Goal: Navigation & Orientation: Find specific page/section

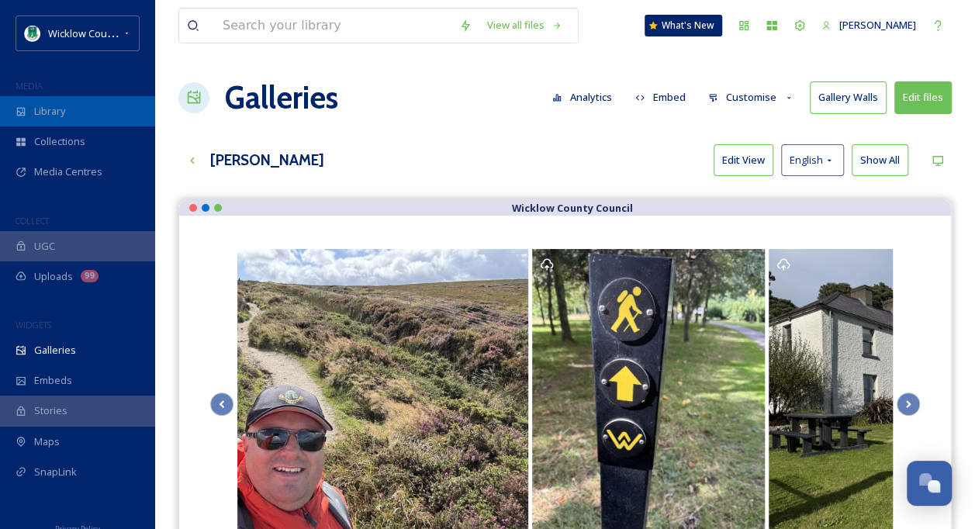
click at [56, 104] on span "Library" at bounding box center [49, 111] width 31 height 15
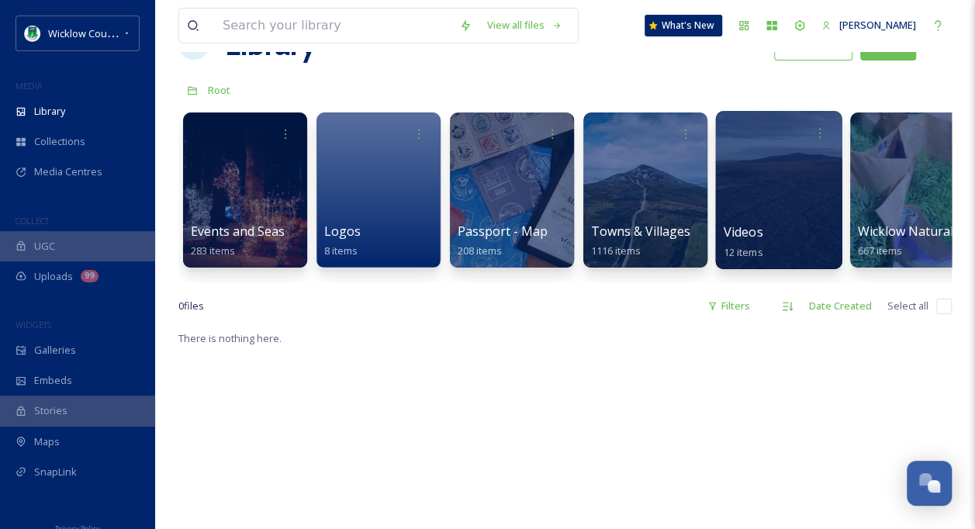
scroll to position [78, 0]
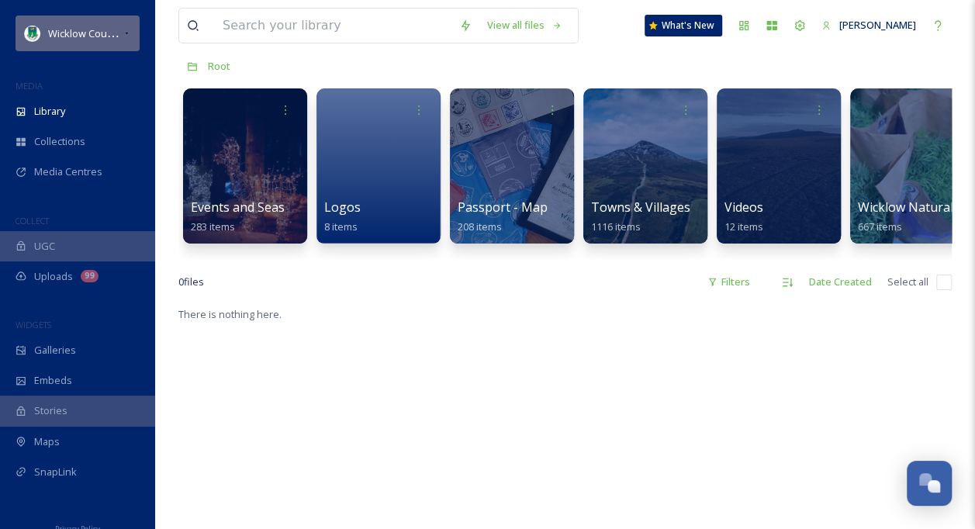
click at [82, 37] on span "Wicklow County Council" at bounding box center [102, 33] width 109 height 15
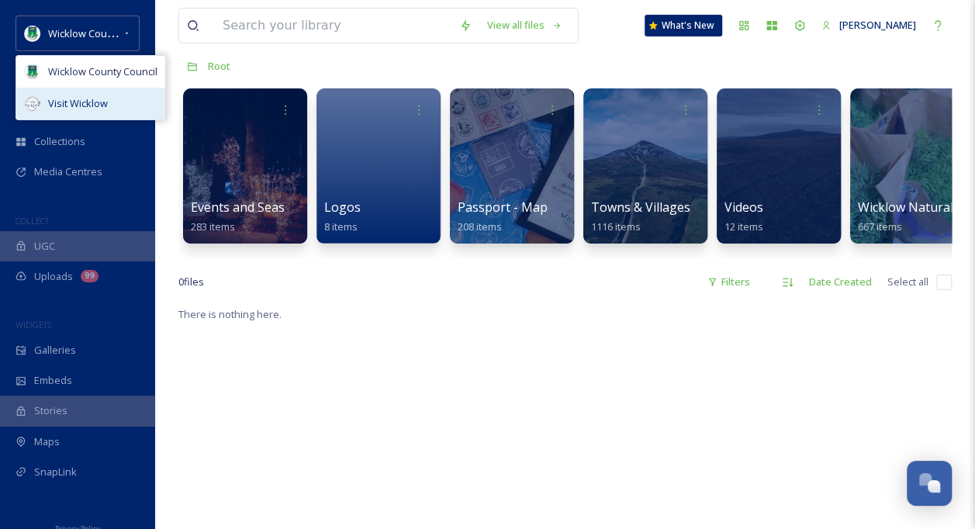
click at [77, 97] on span "Visit Wicklow" at bounding box center [78, 103] width 60 height 15
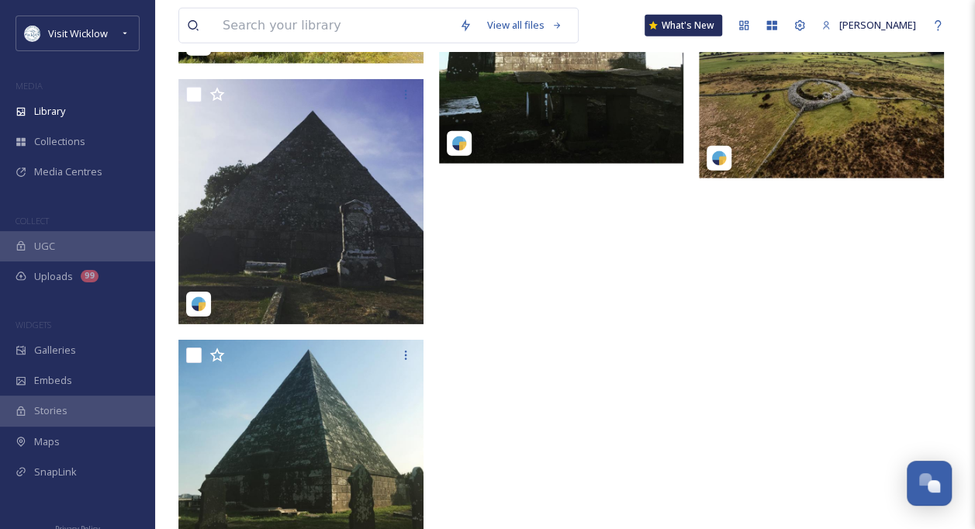
scroll to position [2483, 0]
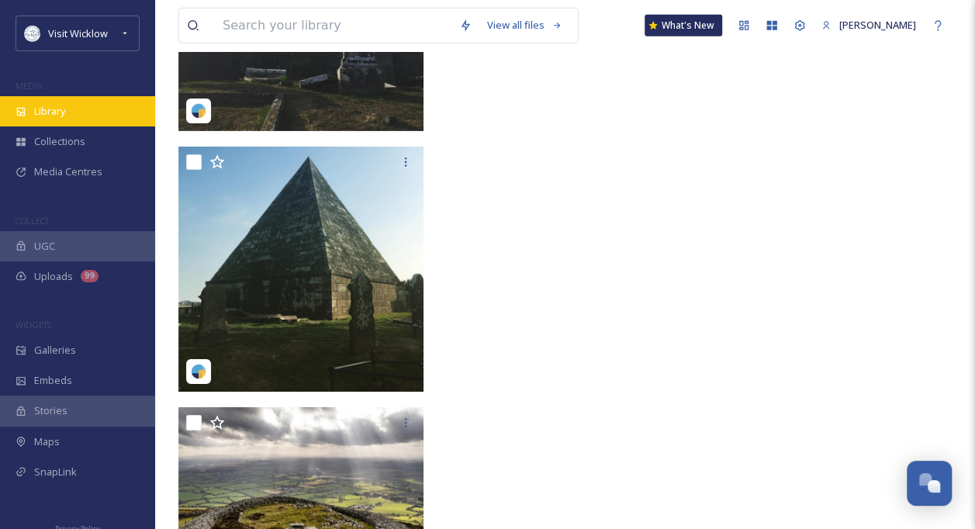
click at [46, 113] on span "Library" at bounding box center [49, 111] width 31 height 15
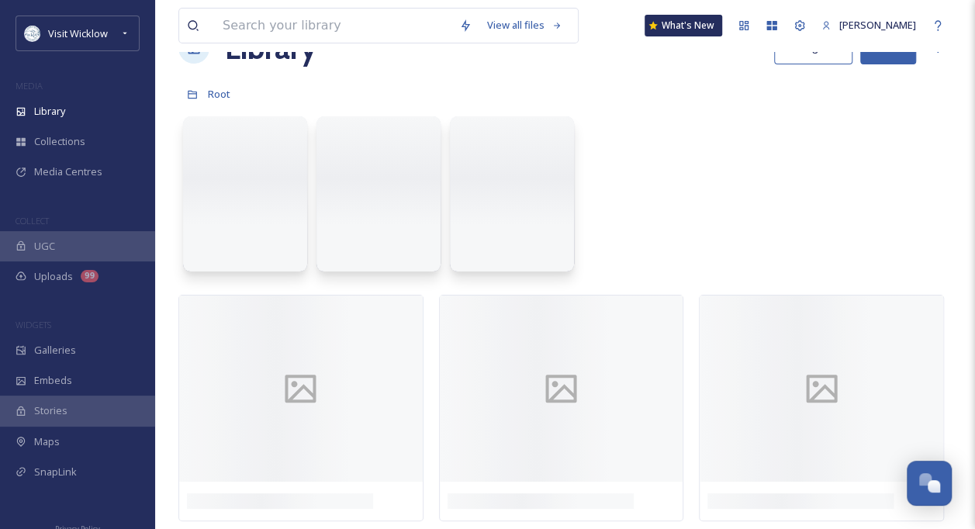
scroll to position [0, 0]
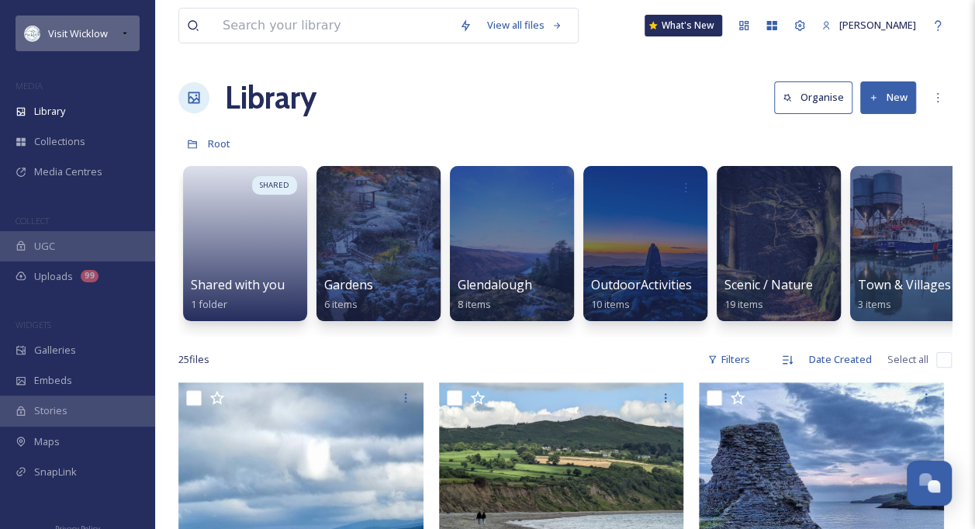
click at [93, 25] on div "Visit Wicklow" at bounding box center [78, 33] width 60 height 19
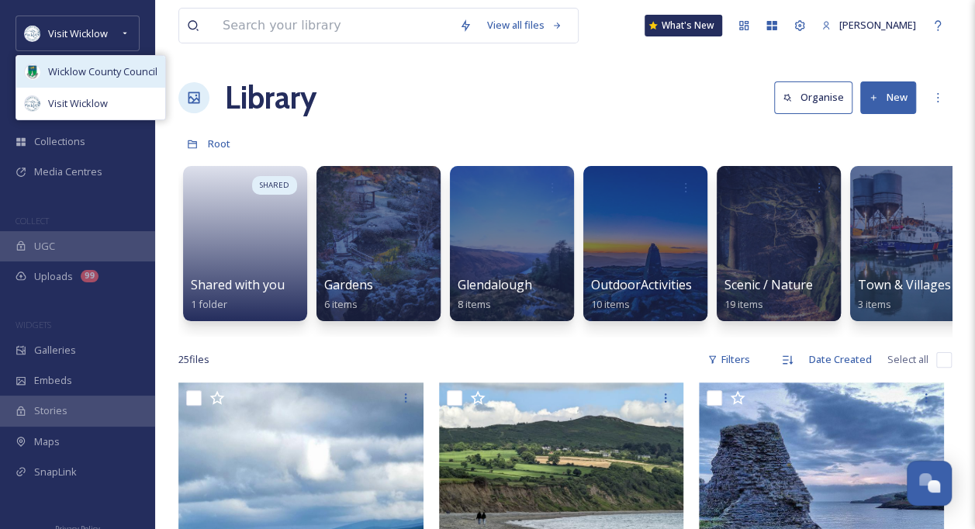
click at [90, 61] on div "Wicklow County Council" at bounding box center [90, 72] width 149 height 32
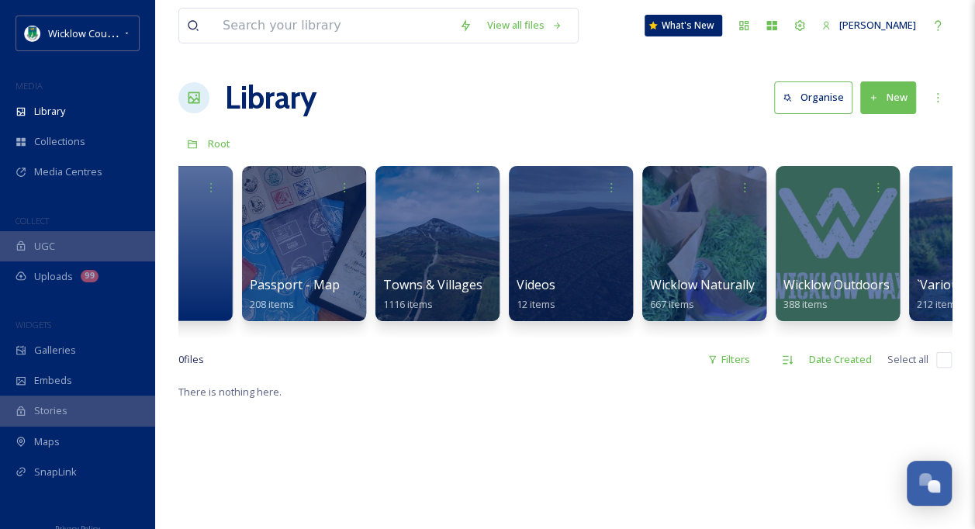
scroll to position [0, 428]
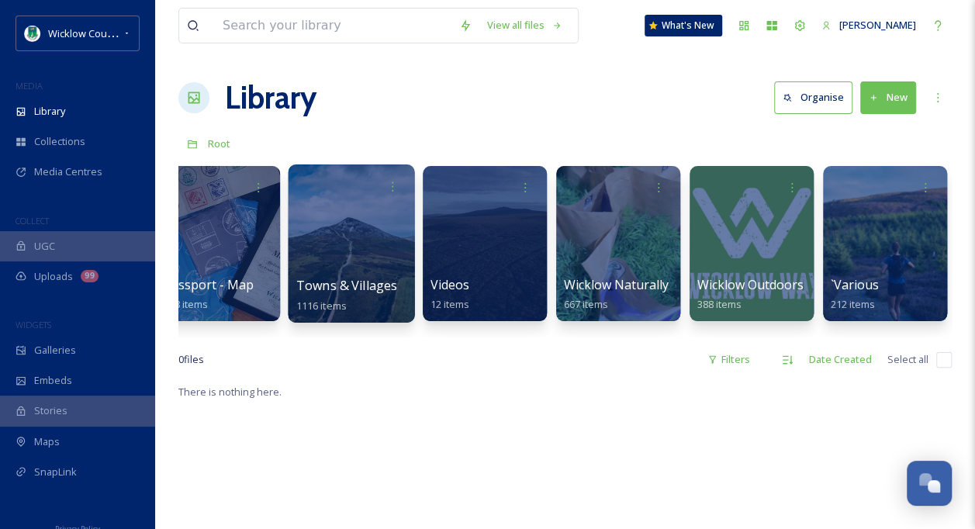
click at [345, 241] on div at bounding box center [351, 244] width 126 height 158
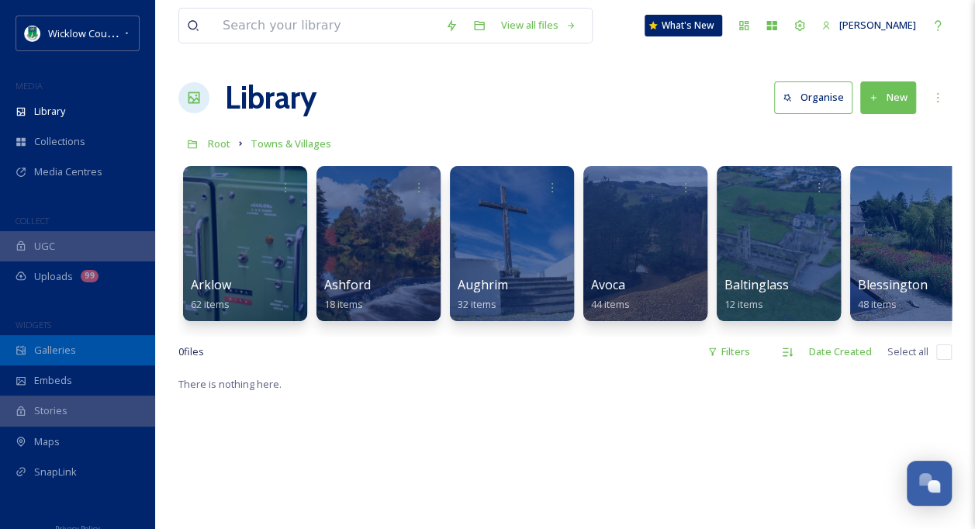
click at [56, 348] on span "Galleries" at bounding box center [55, 350] width 42 height 15
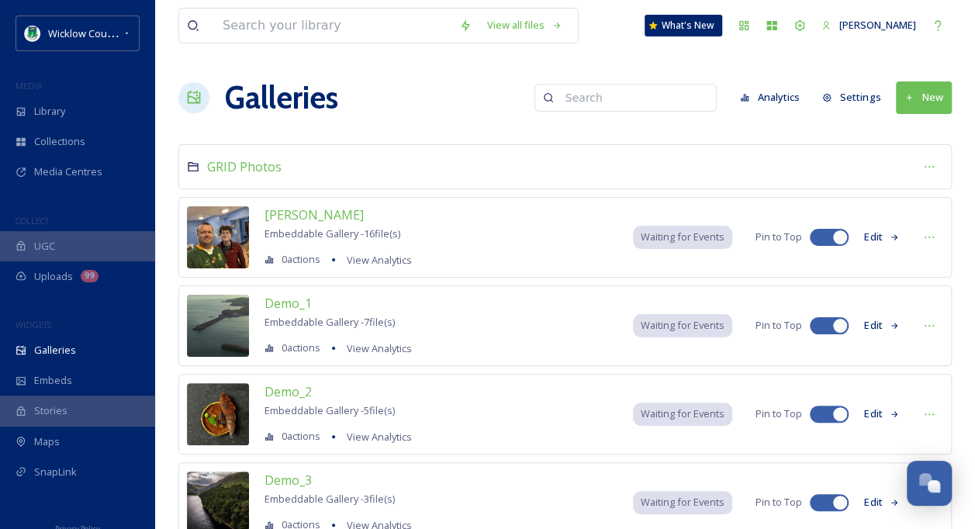
click at [870, 237] on button "Edit" at bounding box center [882, 237] width 51 height 30
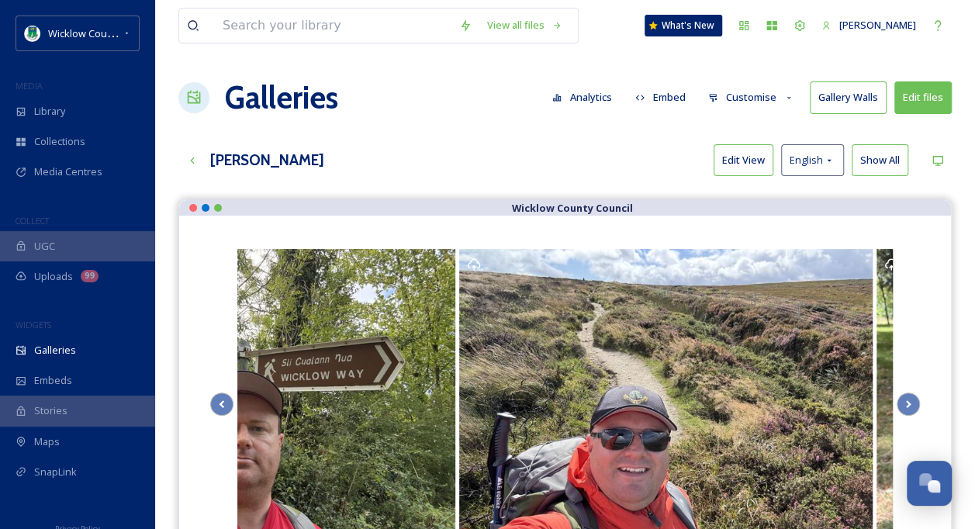
click at [255, 160] on h3 "[PERSON_NAME]" at bounding box center [267, 160] width 114 height 23
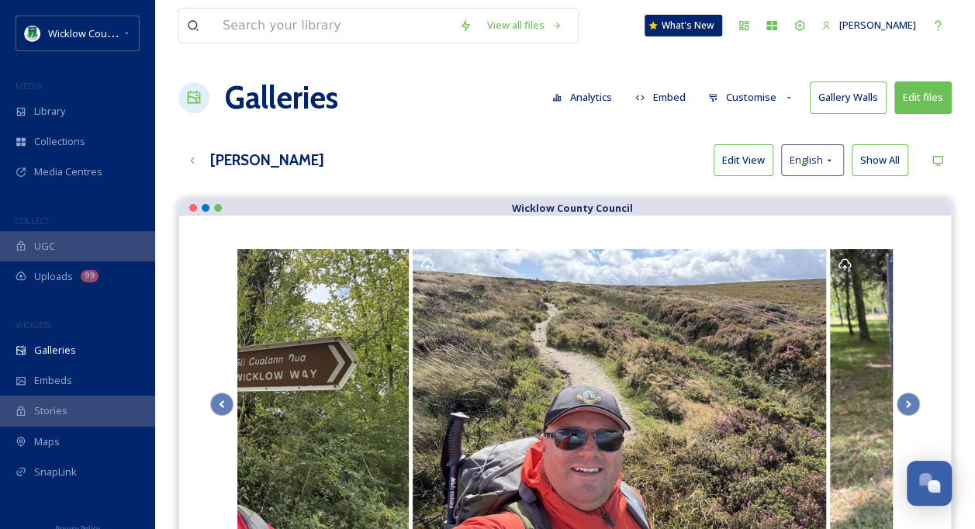
click at [287, 157] on h3 "[PERSON_NAME]" at bounding box center [267, 160] width 114 height 23
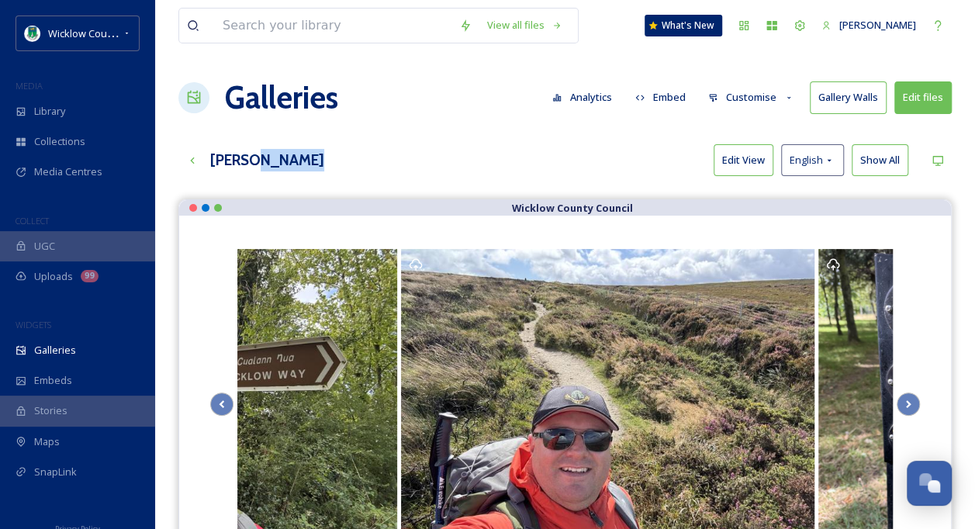
click at [287, 157] on h3 "[PERSON_NAME]" at bounding box center [267, 160] width 114 height 23
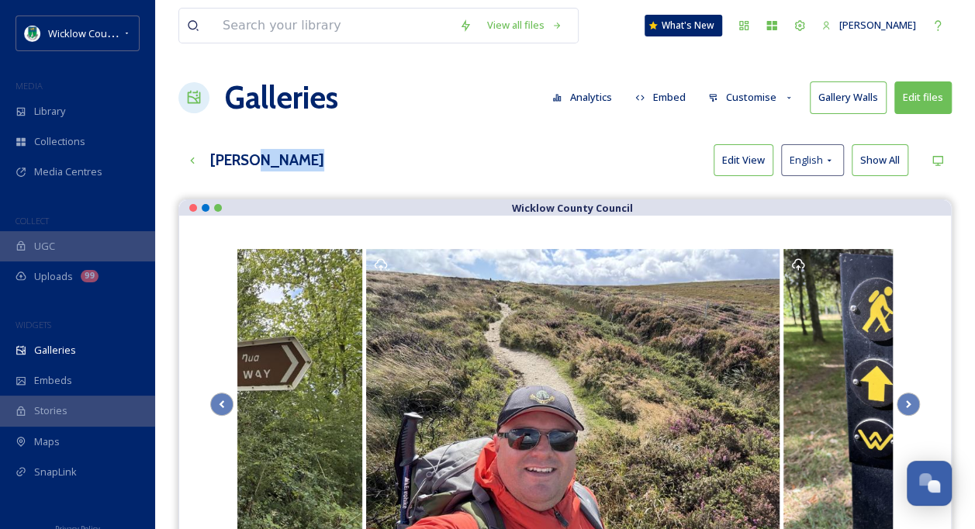
drag, startPoint x: 287, startPoint y: 157, endPoint x: 354, endPoint y: 172, distance: 68.5
click at [354, 172] on div "[PERSON_NAME] Edit View English Show All" at bounding box center [565, 160] width 774 height 32
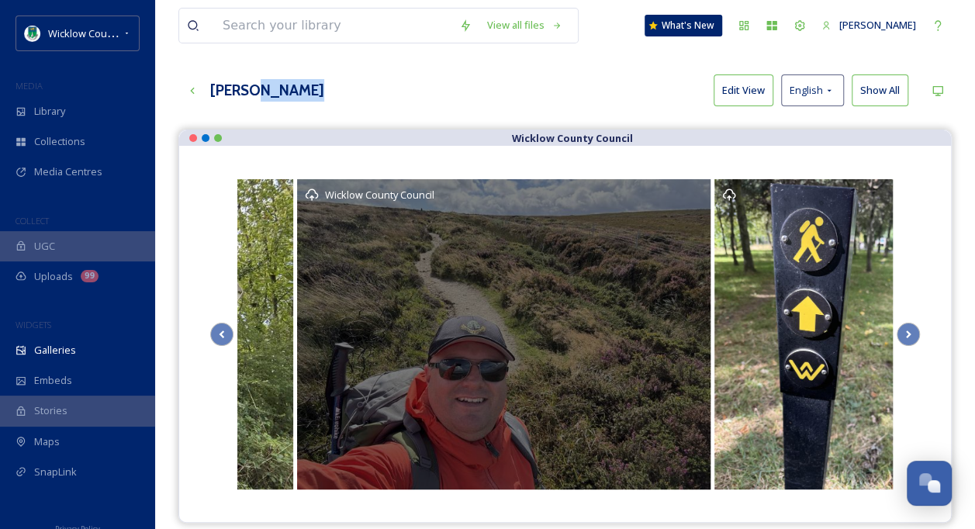
scroll to position [67, 0]
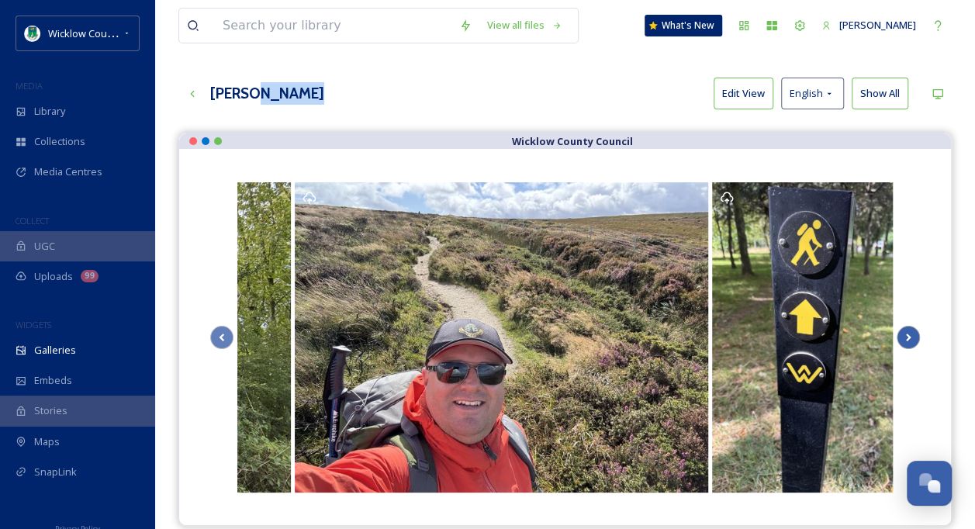
click at [913, 338] on icon "Scroll Right" at bounding box center [909, 337] width 22 height 23
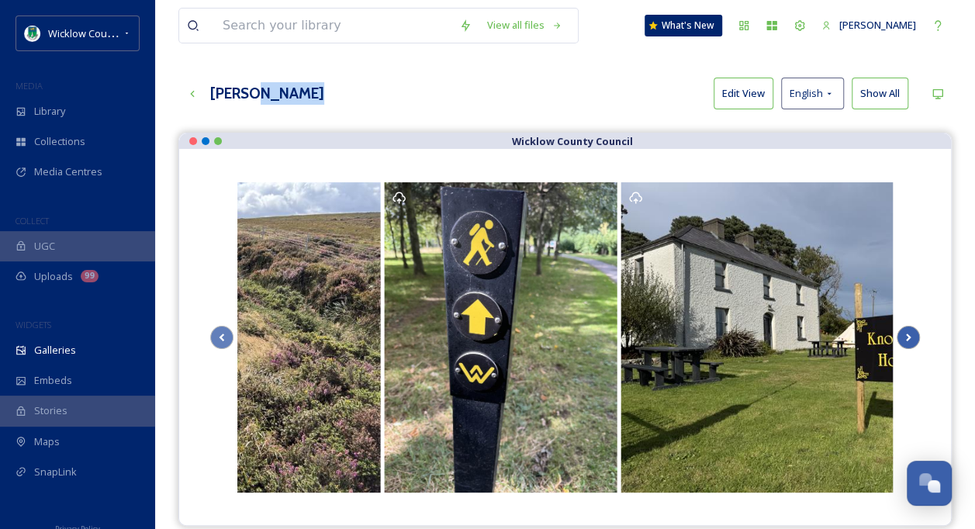
click at [913, 338] on icon "Scroll Right" at bounding box center [909, 337] width 22 height 23
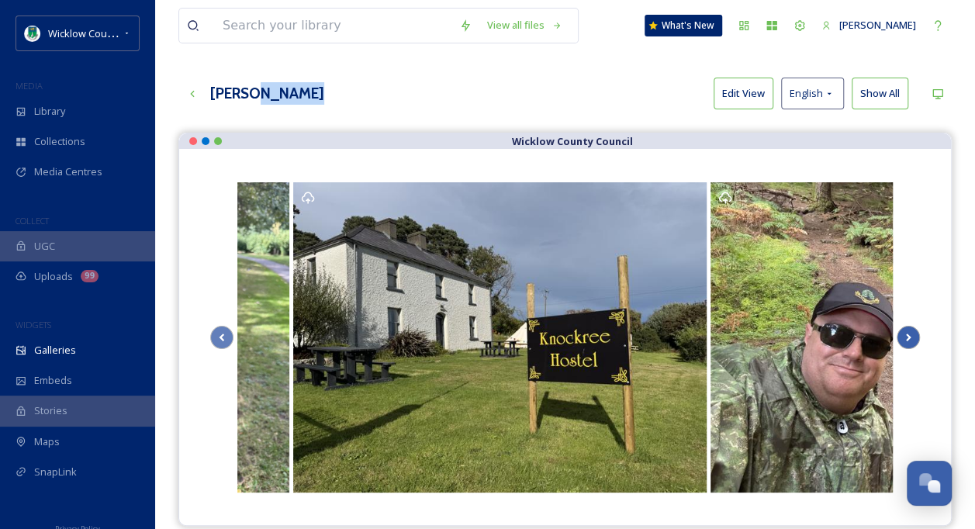
click at [913, 338] on icon "Scroll Right" at bounding box center [909, 337] width 22 height 23
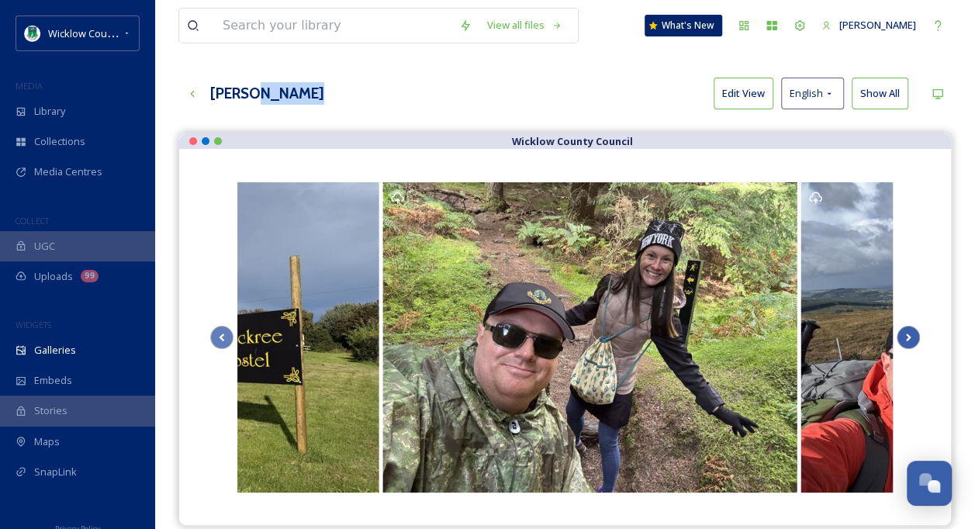
click at [913, 338] on icon "Scroll Right" at bounding box center [909, 337] width 22 height 23
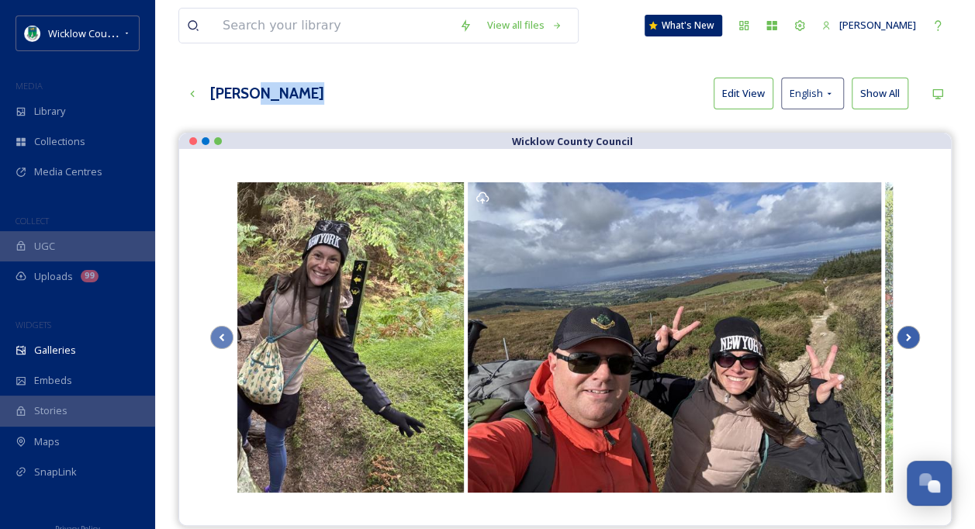
click at [911, 338] on icon "Scroll Right" at bounding box center [909, 337] width 22 height 23
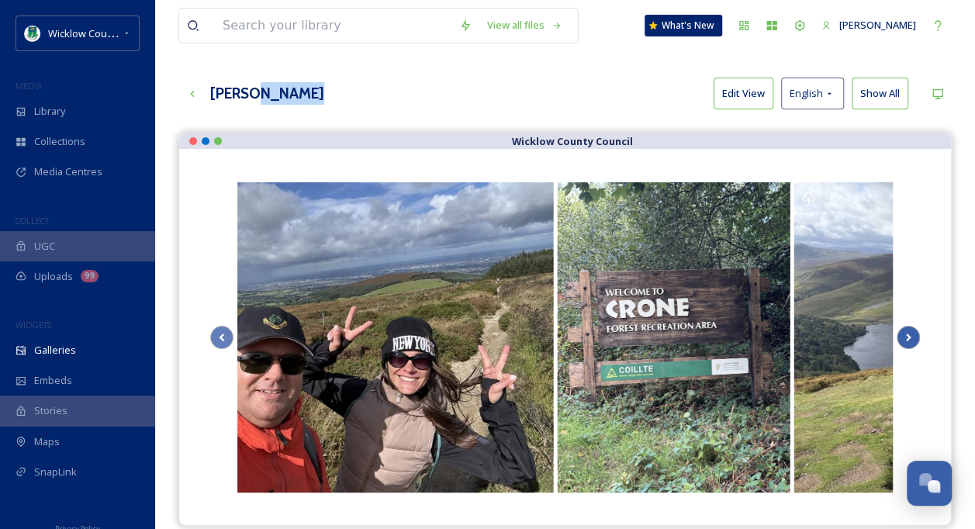
click at [911, 338] on icon "Scroll Right" at bounding box center [909, 337] width 22 height 23
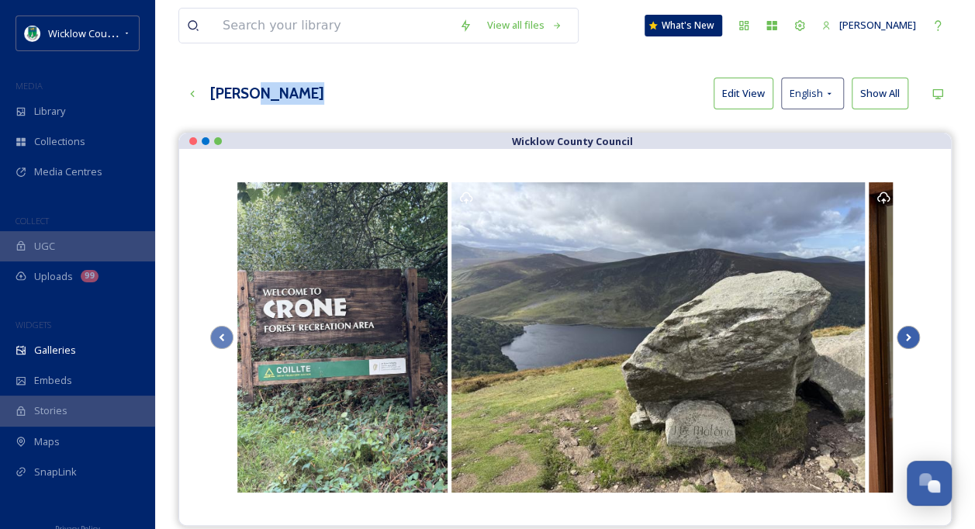
click at [913, 336] on icon "Scroll Right" at bounding box center [909, 337] width 22 height 23
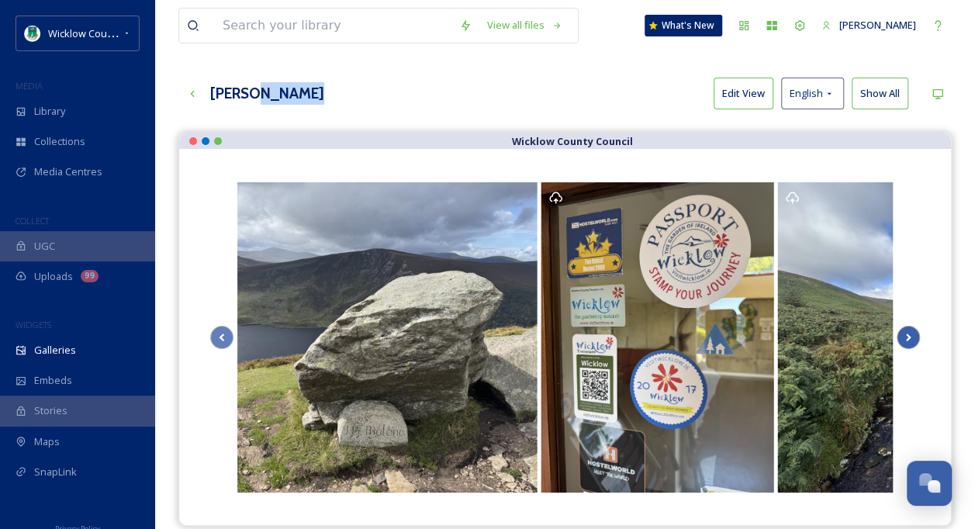
click at [913, 336] on icon "Scroll Right" at bounding box center [909, 337] width 22 height 23
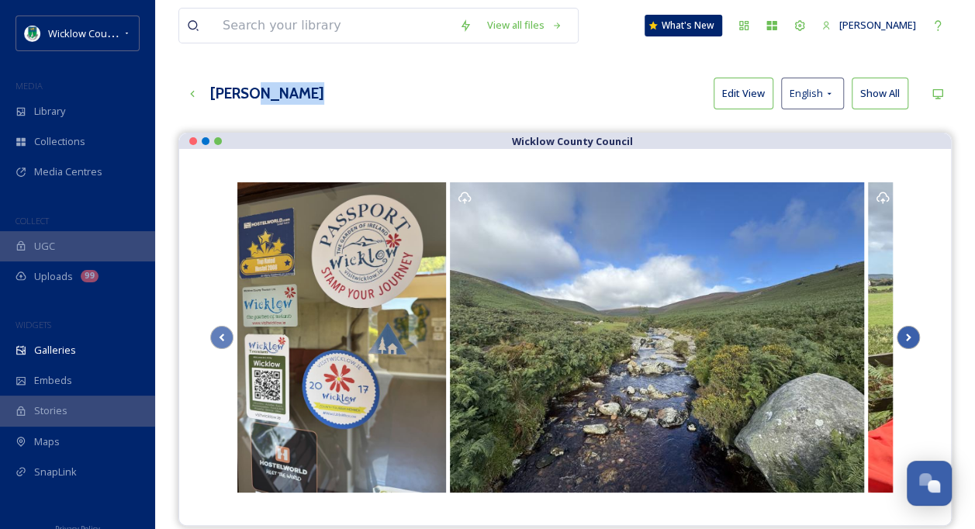
click at [913, 336] on icon "Scroll Right" at bounding box center [909, 337] width 22 height 23
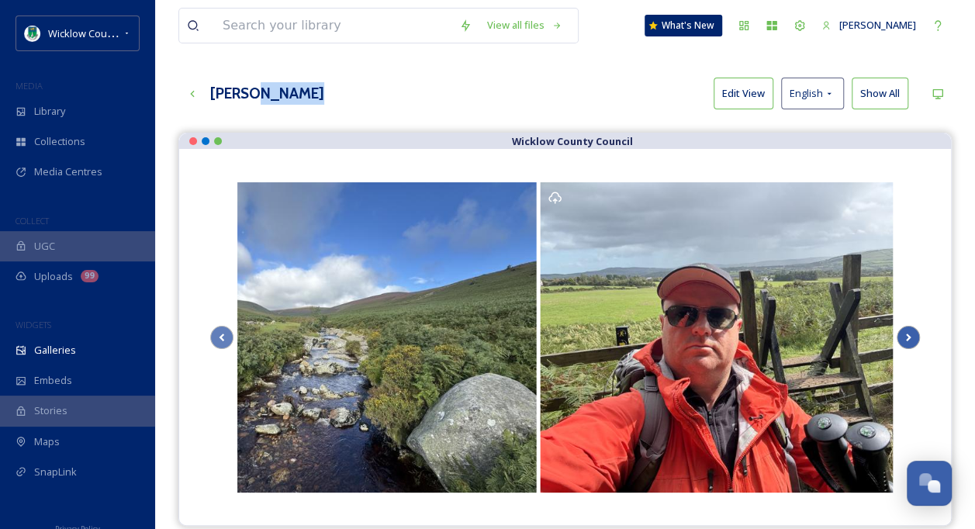
click at [913, 336] on icon "Scroll Right" at bounding box center [909, 337] width 22 height 23
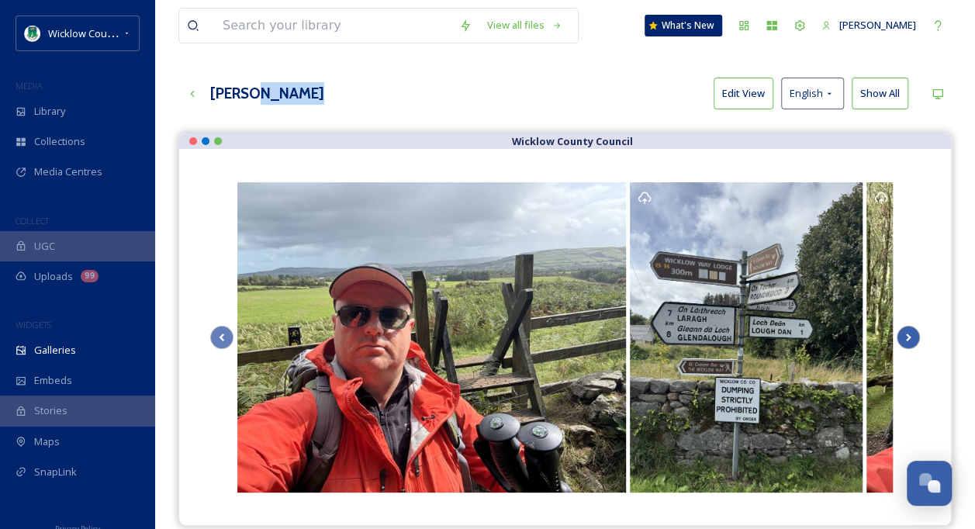
click at [914, 337] on icon "Scroll Right" at bounding box center [909, 337] width 22 height 23
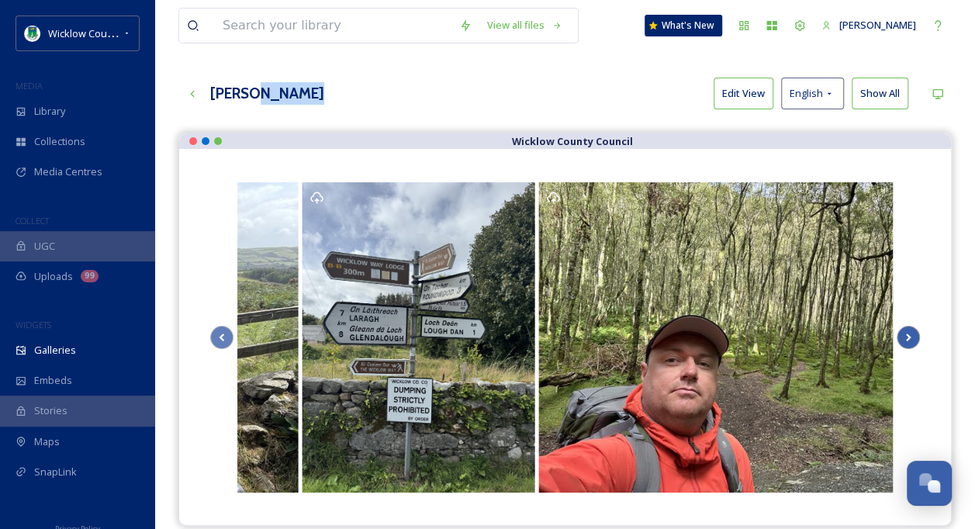
click at [914, 337] on icon "Scroll Right" at bounding box center [909, 337] width 22 height 23
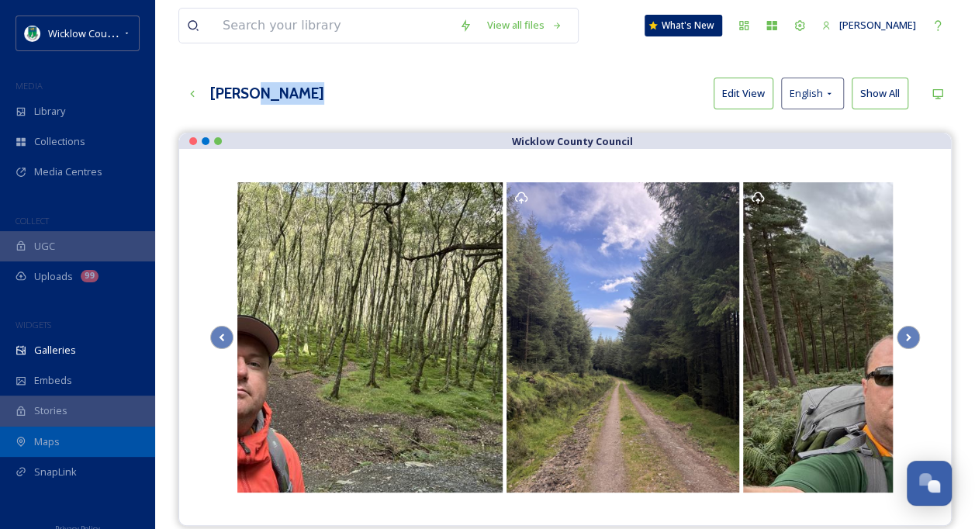
click at [57, 447] on span "Maps" at bounding box center [47, 442] width 26 height 15
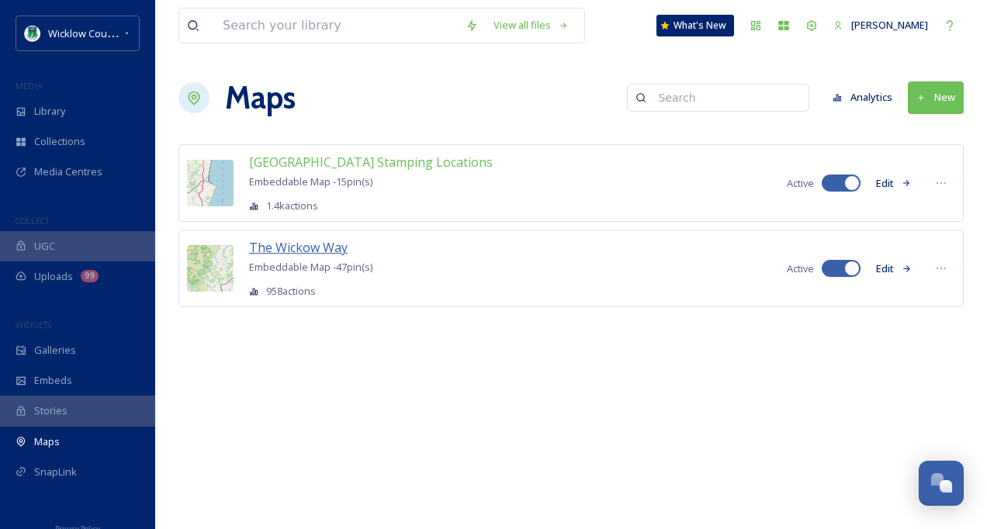
click at [281, 244] on span "The Wickow Way" at bounding box center [298, 247] width 99 height 17
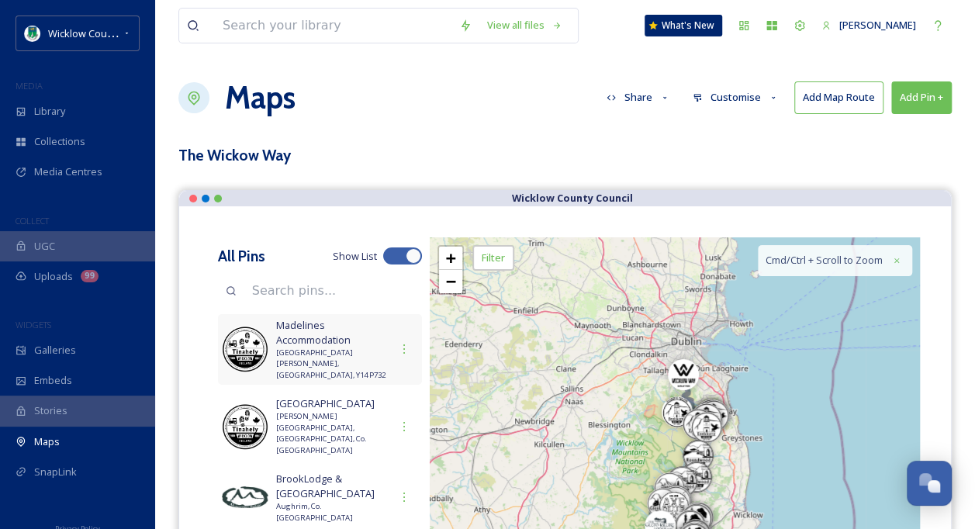
click at [310, 327] on span "Madelines Accommodation" at bounding box center [333, 332] width 114 height 29
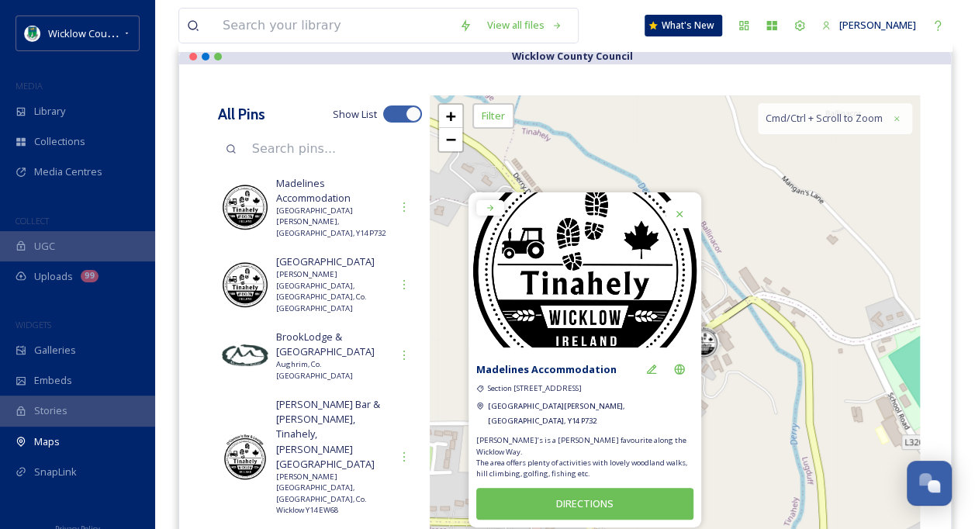
scroll to position [155, 0]
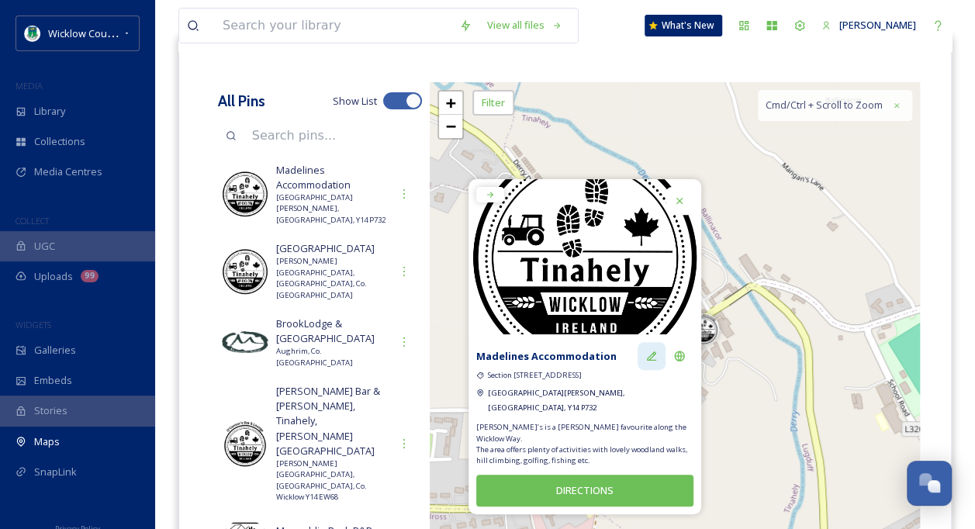
click at [653, 362] on icon at bounding box center [652, 356] width 12 height 12
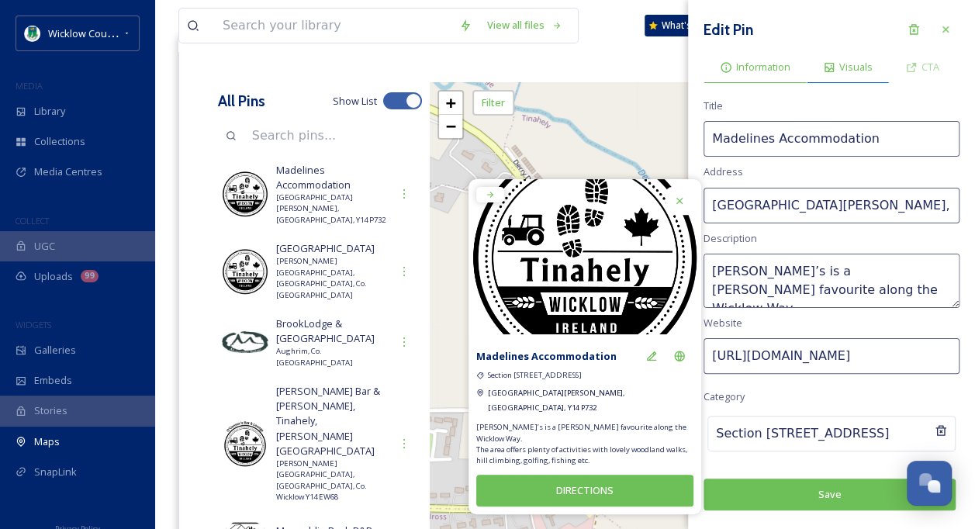
click at [843, 67] on span "Visuals" at bounding box center [856, 67] width 33 height 15
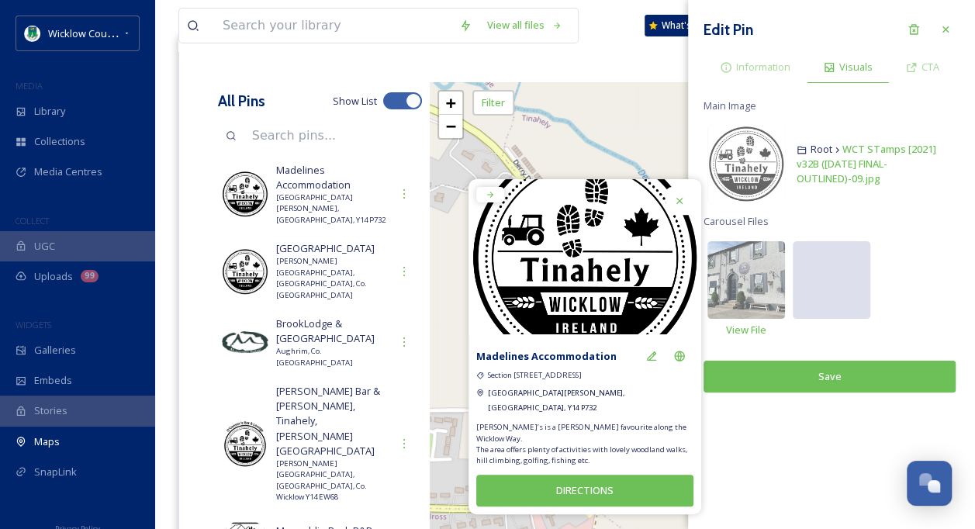
click at [813, 275] on div at bounding box center [832, 280] width 78 height 78
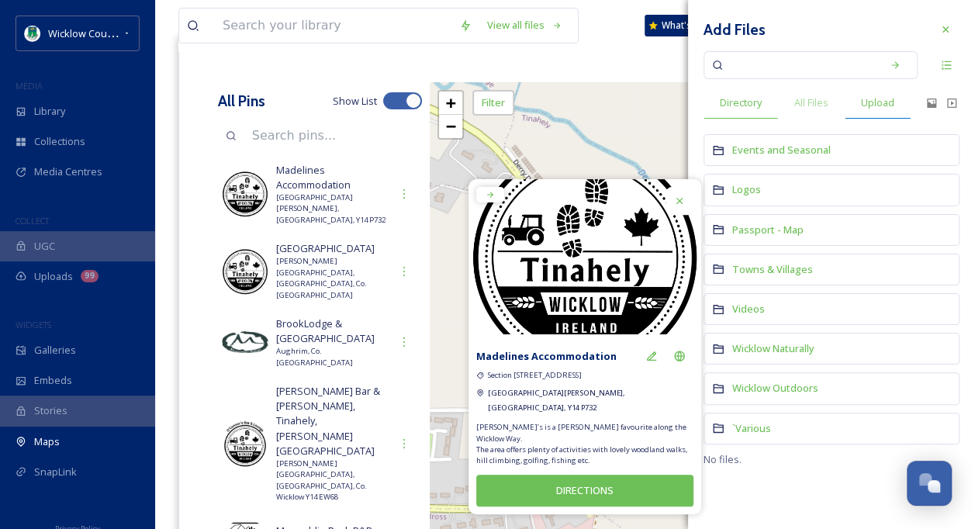
click at [875, 109] on span "Upload" at bounding box center [877, 102] width 33 height 15
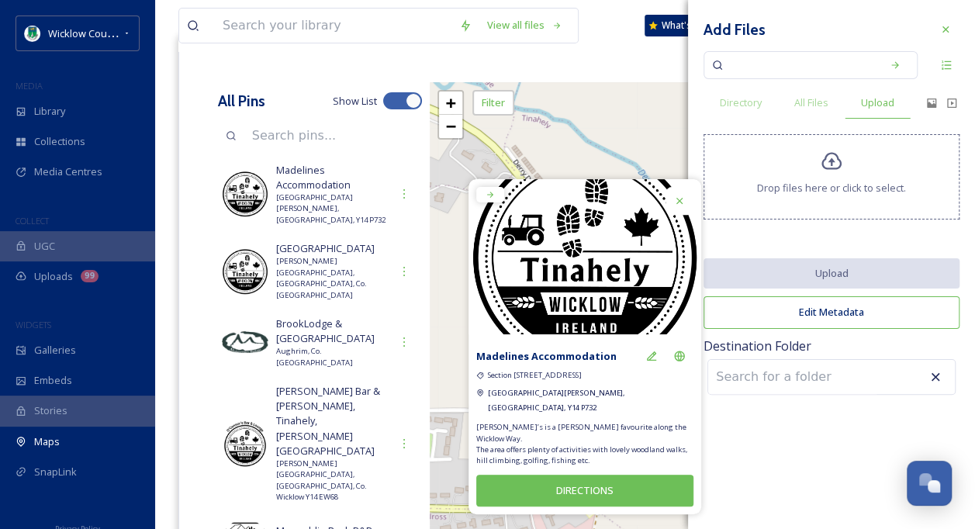
click at [836, 158] on icon at bounding box center [832, 162] width 23 height 23
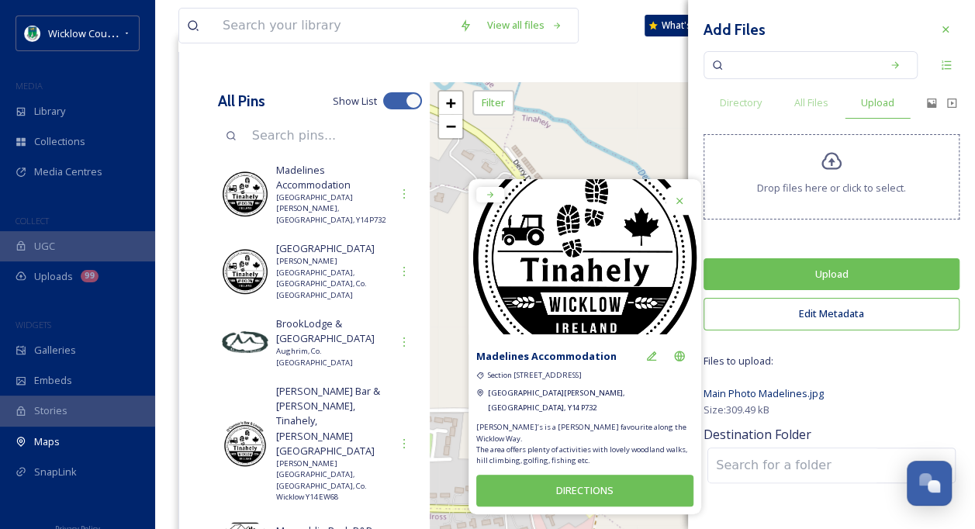
click at [871, 265] on button "Upload" at bounding box center [832, 274] width 256 height 32
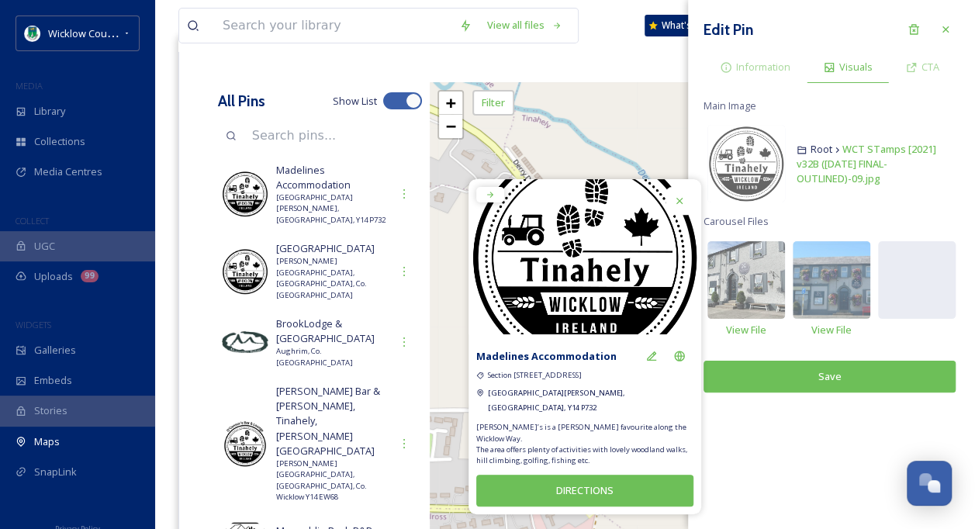
click at [910, 378] on button "Save" at bounding box center [830, 377] width 252 height 32
click at [948, 30] on icon at bounding box center [946, 29] width 12 height 12
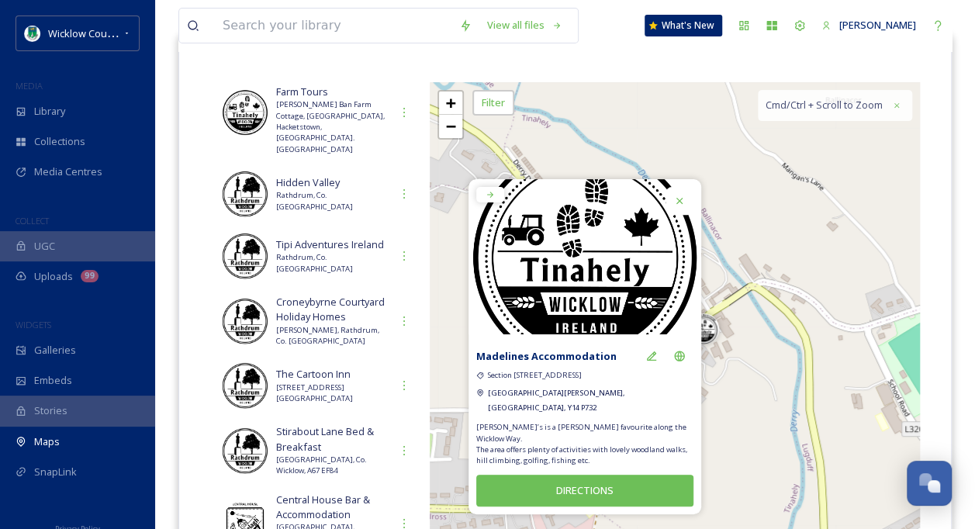
scroll to position [2708, 0]
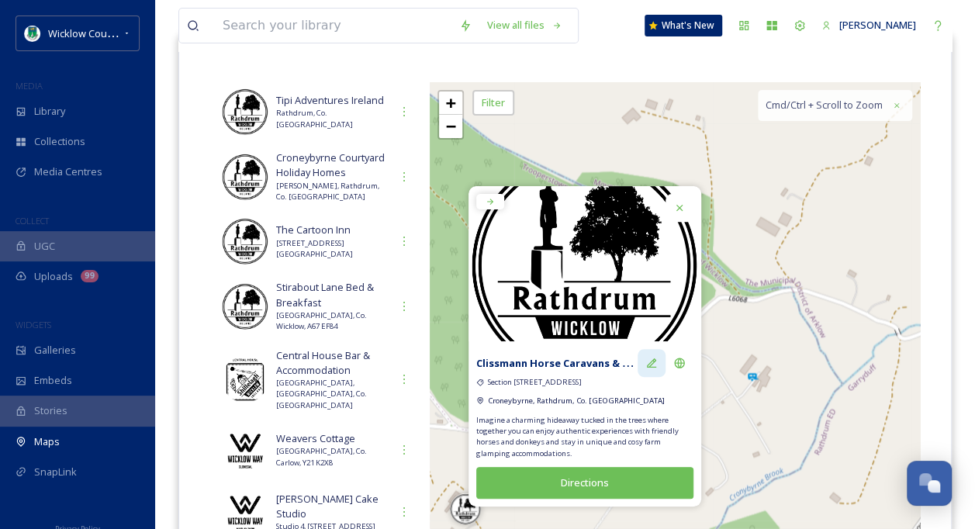
click at [650, 364] on icon at bounding box center [651, 363] width 9 height 9
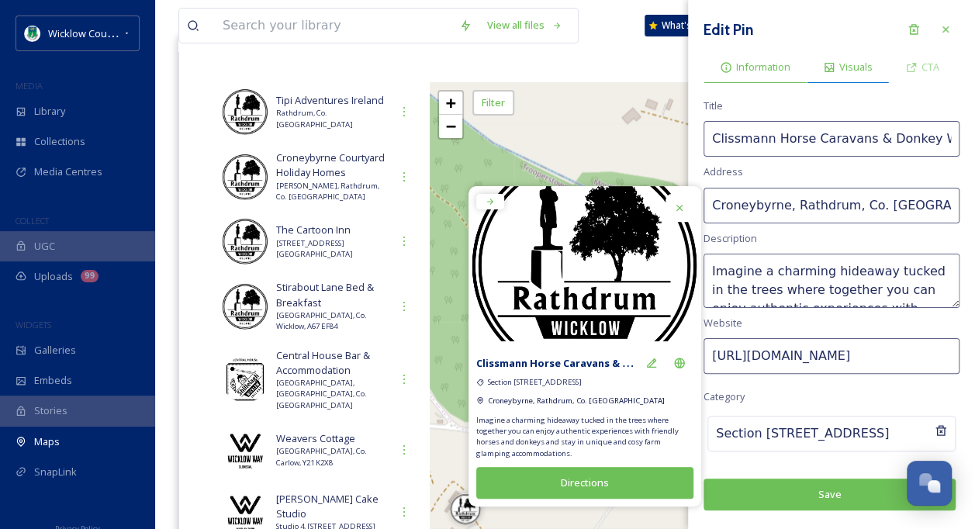
click at [847, 71] on span "Visuals" at bounding box center [856, 67] width 33 height 15
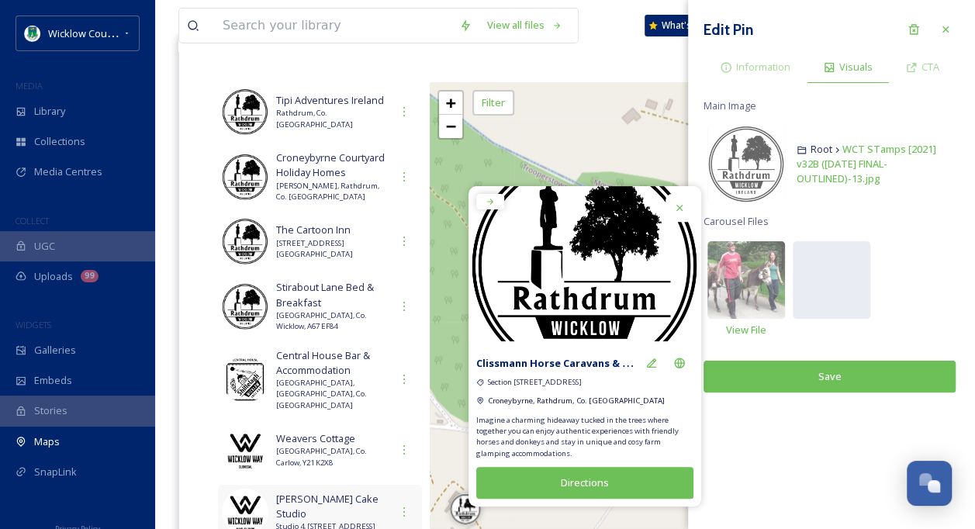
click at [282, 521] on span "Studio 4, [STREET_ADDRESS]" at bounding box center [333, 526] width 114 height 11
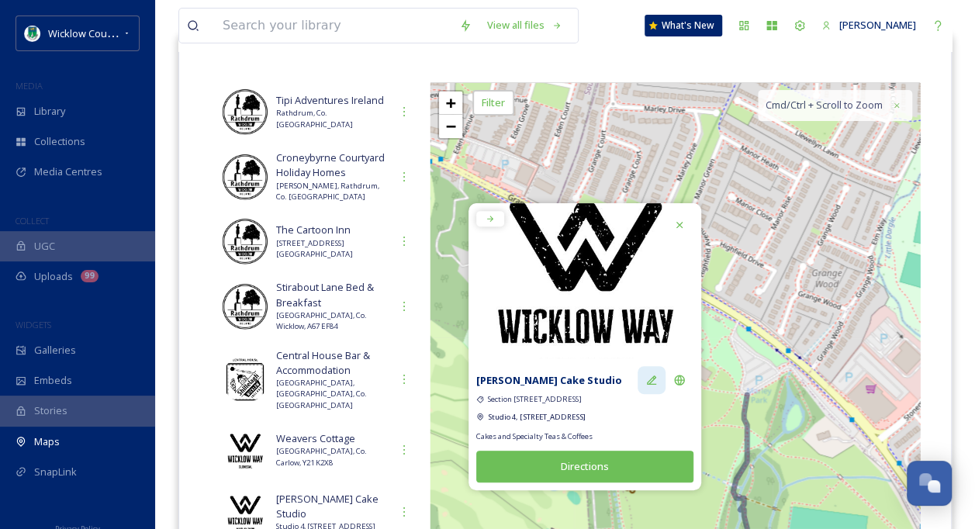
click at [652, 377] on icon at bounding box center [652, 380] width 12 height 12
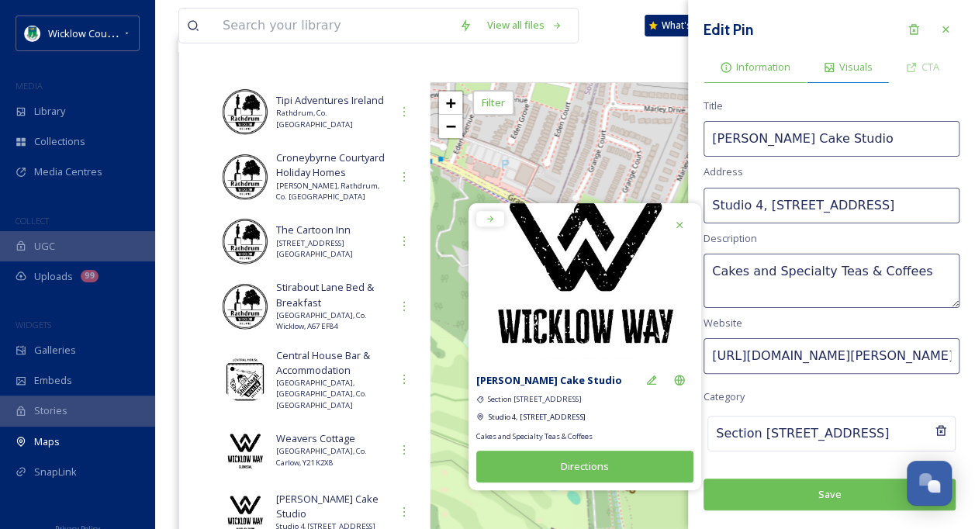
click at [843, 61] on span "Visuals" at bounding box center [856, 67] width 33 height 15
